Goal: Task Accomplishment & Management: Manage account settings

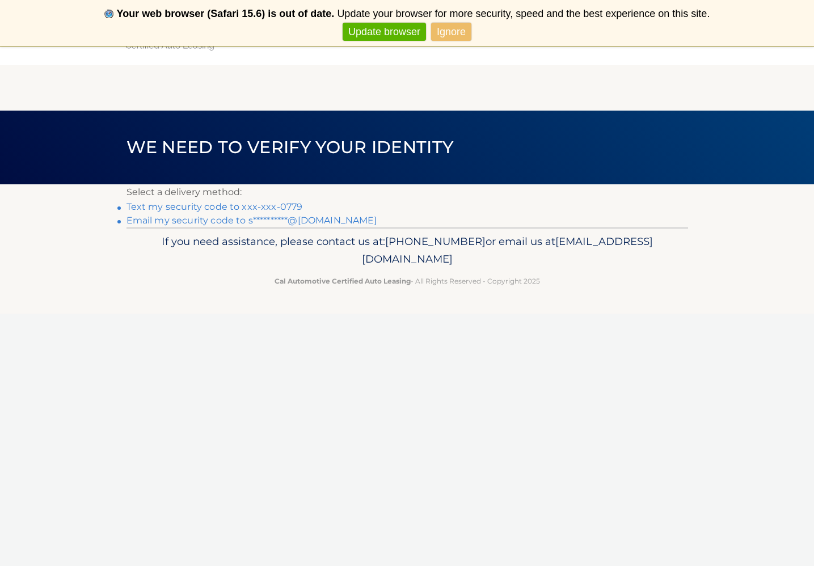
click at [199, 209] on link "Text my security code to xxx-xxx-0779" at bounding box center [214, 206] width 176 height 11
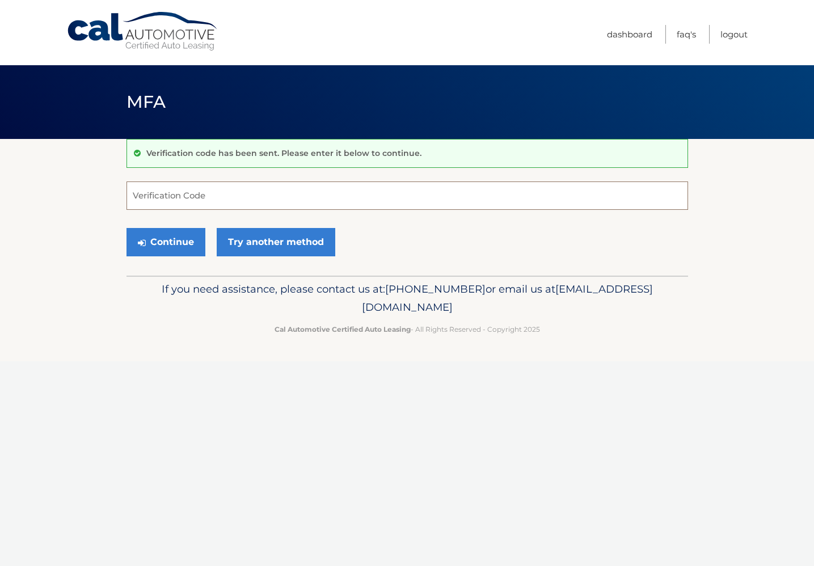
click at [172, 195] on input "Verification Code" at bounding box center [406, 195] width 561 height 28
type input "867178"
click at [156, 239] on button "Continue" at bounding box center [165, 242] width 79 height 28
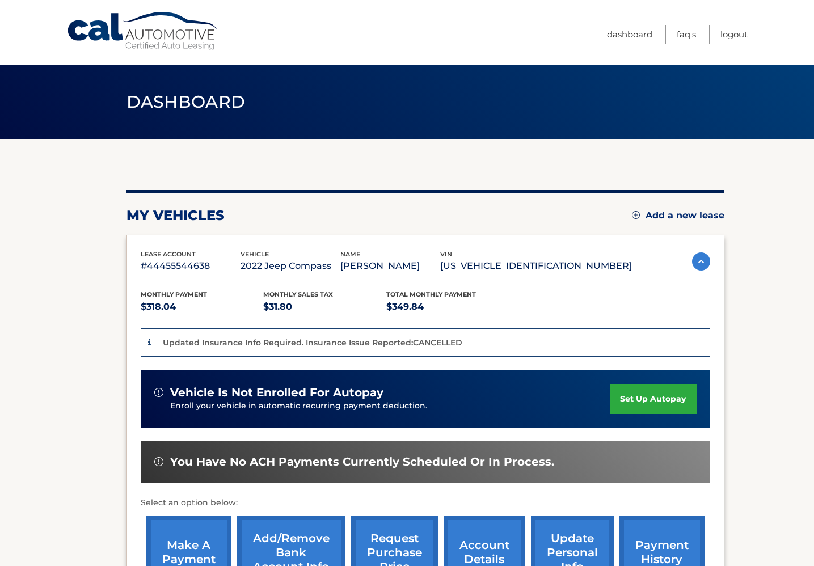
click at [182, 544] on link "make a payment" at bounding box center [188, 553] width 85 height 74
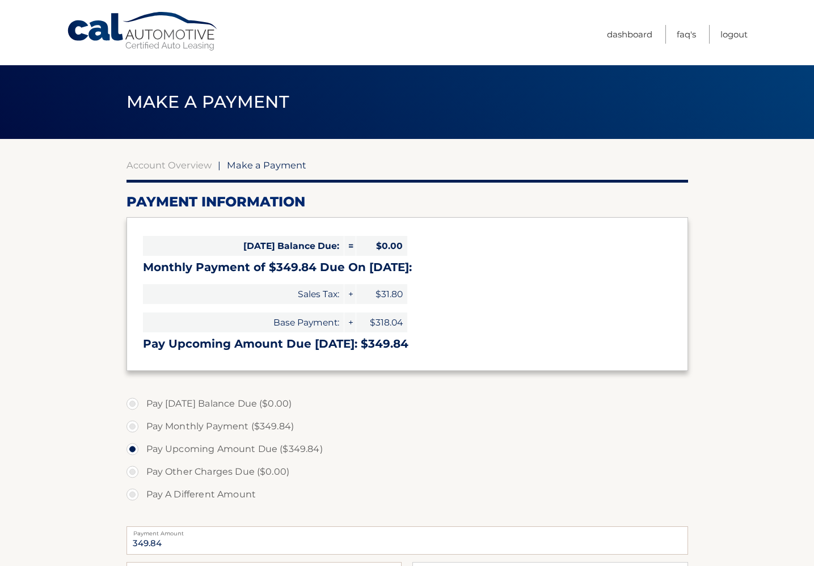
select select "ZGU3MTk0NjMtMTJmMi00ODkyLWI1ZTMtMTEyZDBiYjE2Nzc3"
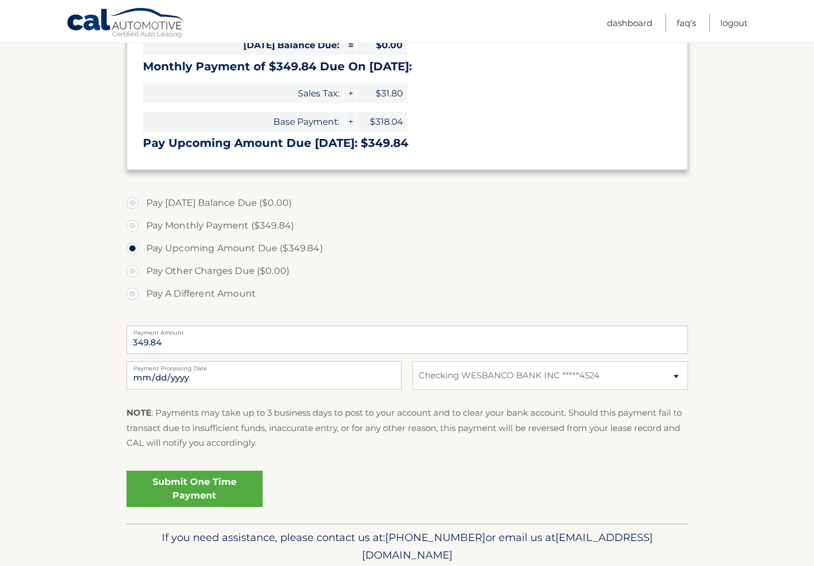
scroll to position [203, 0]
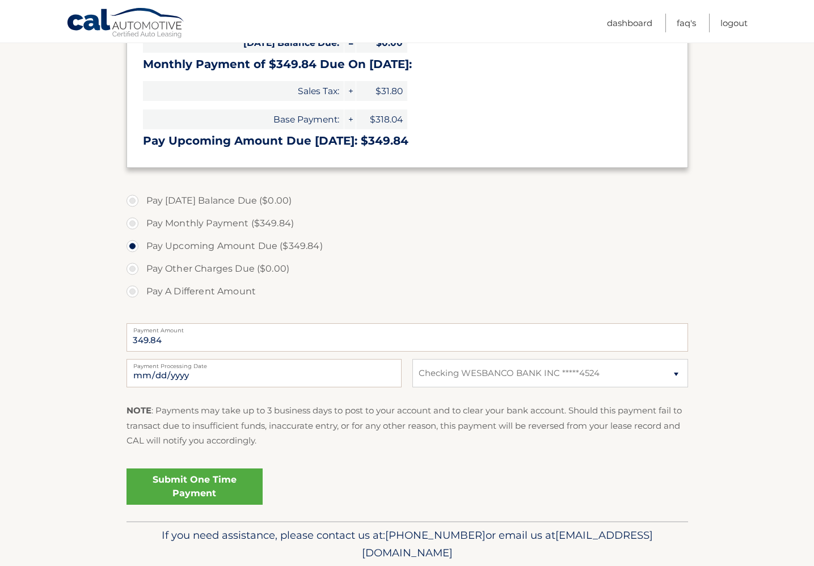
click at [218, 489] on link "Submit One Time Payment" at bounding box center [194, 486] width 136 height 36
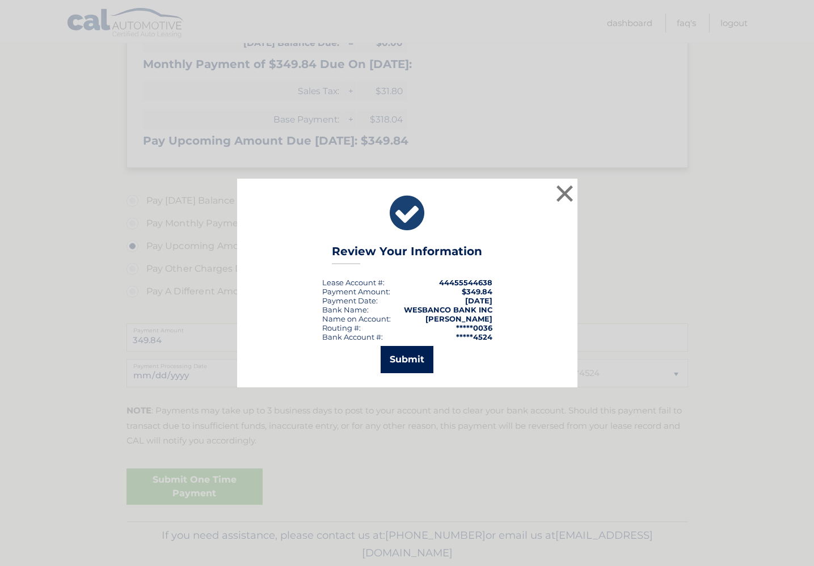
click at [410, 357] on button "Submit" at bounding box center [407, 359] width 53 height 27
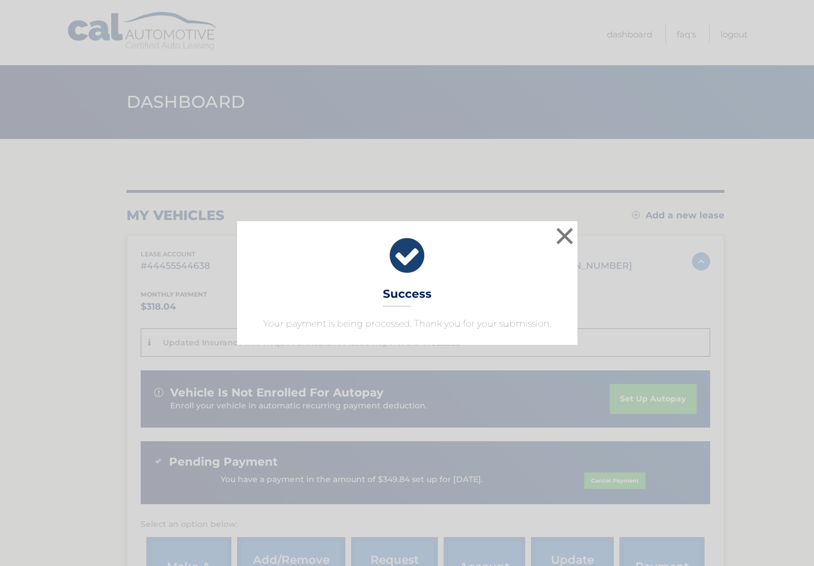
drag, startPoint x: 563, startPoint y: 233, endPoint x: 597, endPoint y: 213, distance: 39.7
click at [563, 233] on button "×" at bounding box center [565, 236] width 23 height 23
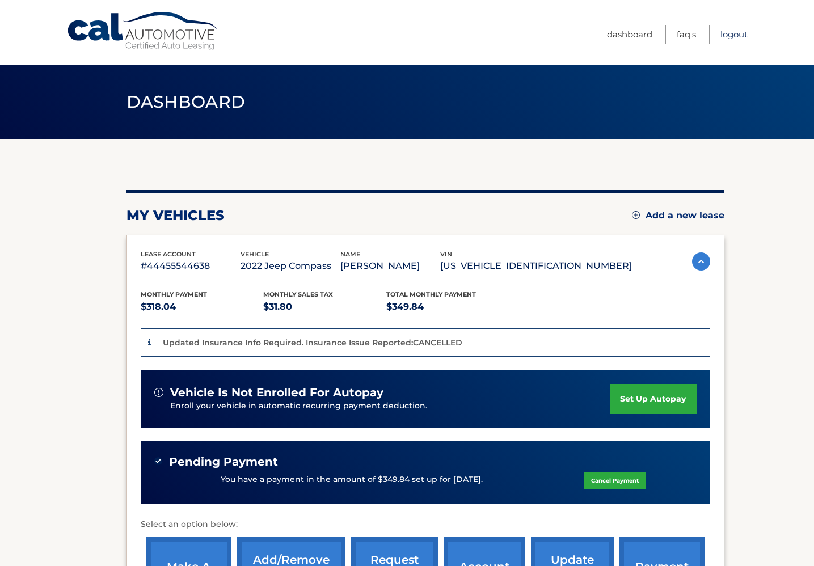
click at [731, 35] on link "Logout" at bounding box center [733, 34] width 27 height 19
